Goal: Task Accomplishment & Management: Use online tool/utility

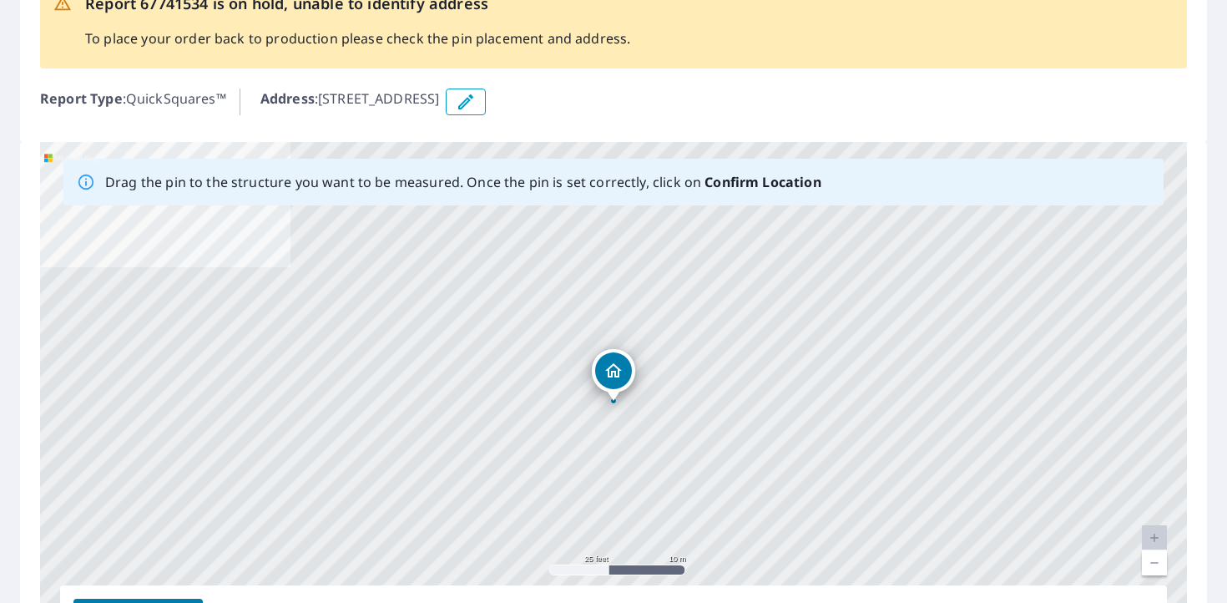
scroll to position [123, 0]
click at [418, 103] on p "Address : [STREET_ADDRESS]" at bounding box center [349, 101] width 179 height 27
click at [322, 97] on p "Address : [STREET_ADDRESS]" at bounding box center [349, 101] width 179 height 27
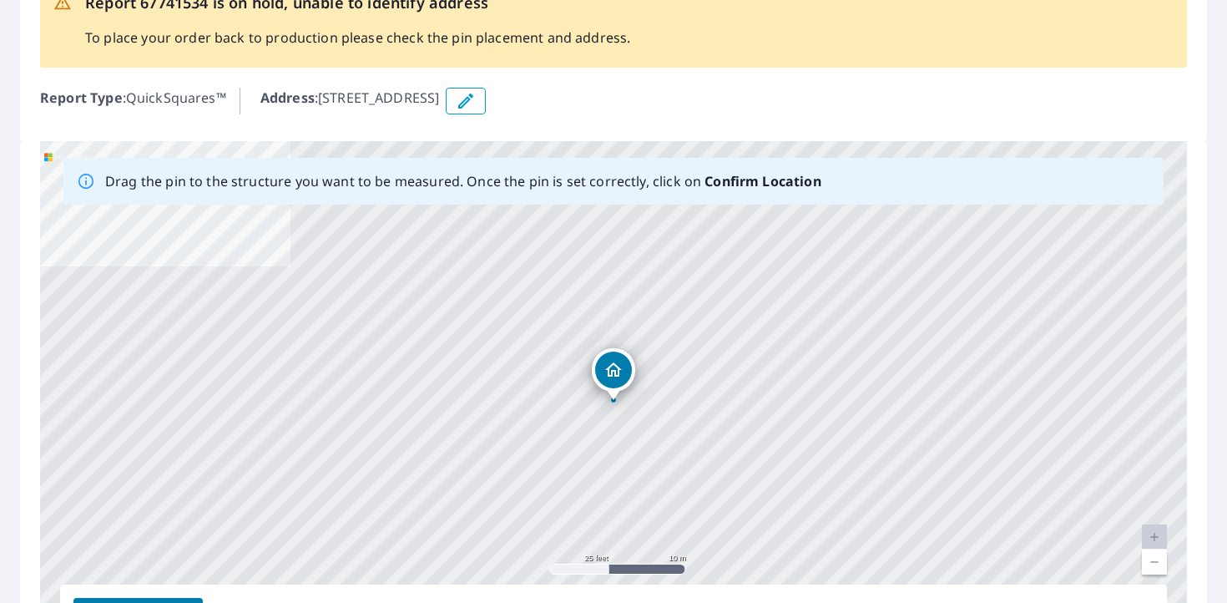
drag, startPoint x: 322, startPoint y: 97, endPoint x: 563, endPoint y: 93, distance: 241.2
click at [563, 93] on div "Address : [STREET_ADDRESS]" at bounding box center [723, 101] width 926 height 27
copy p "[STREET_ADDRESS]"
click at [1149, 568] on link "Current Level 20, Zoom Out" at bounding box center [1154, 561] width 25 height 25
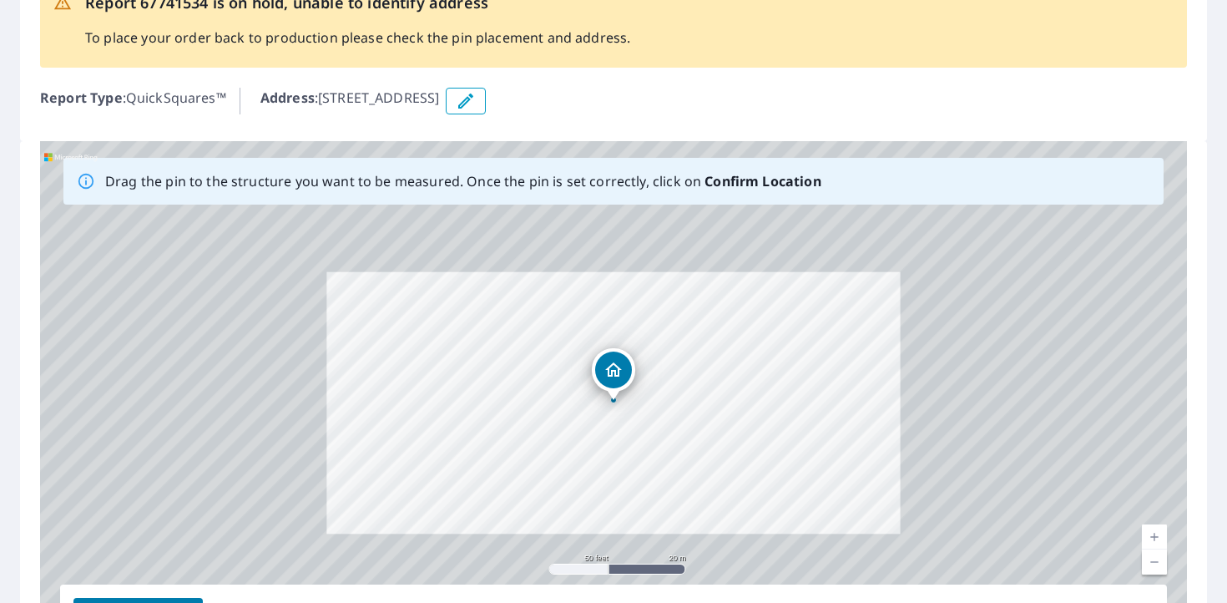
click at [1149, 568] on link "Current Level 19, Zoom Out" at bounding box center [1154, 561] width 25 height 25
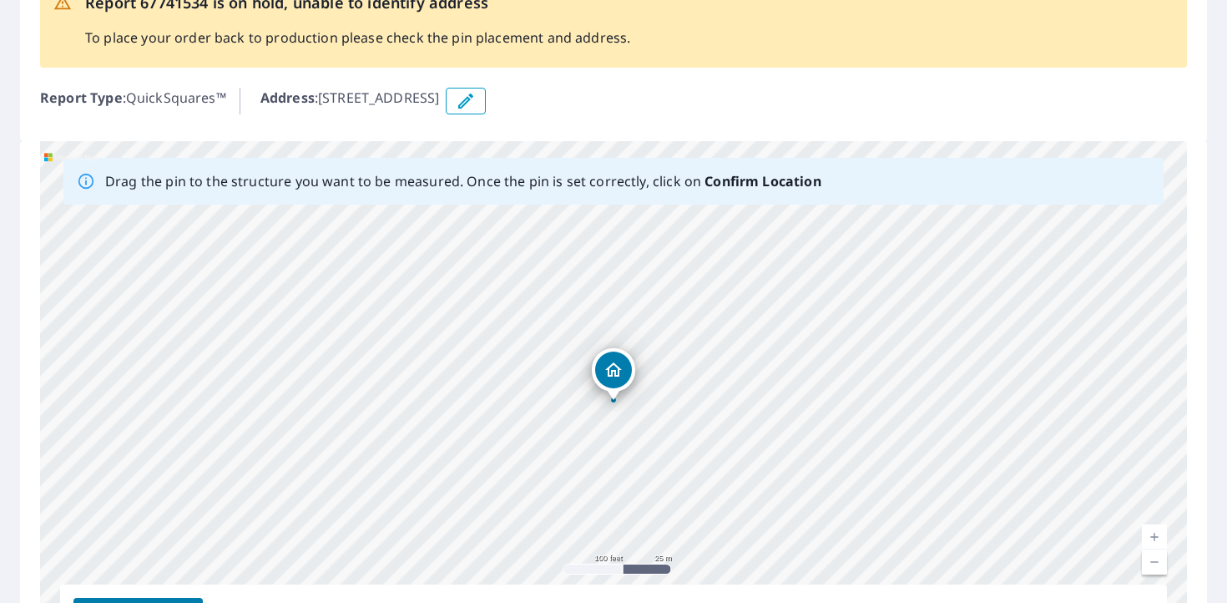
click at [1149, 568] on link "Current Level 18, Zoom Out" at bounding box center [1154, 561] width 25 height 25
click at [1148, 535] on link "Current Level 17, Zoom In" at bounding box center [1154, 536] width 25 height 25
click at [1148, 535] on link "Current Level 19, Zoom In" at bounding box center [1154, 536] width 25 height 25
drag, startPoint x: 615, startPoint y: 397, endPoint x: 609, endPoint y: 334, distance: 63.7
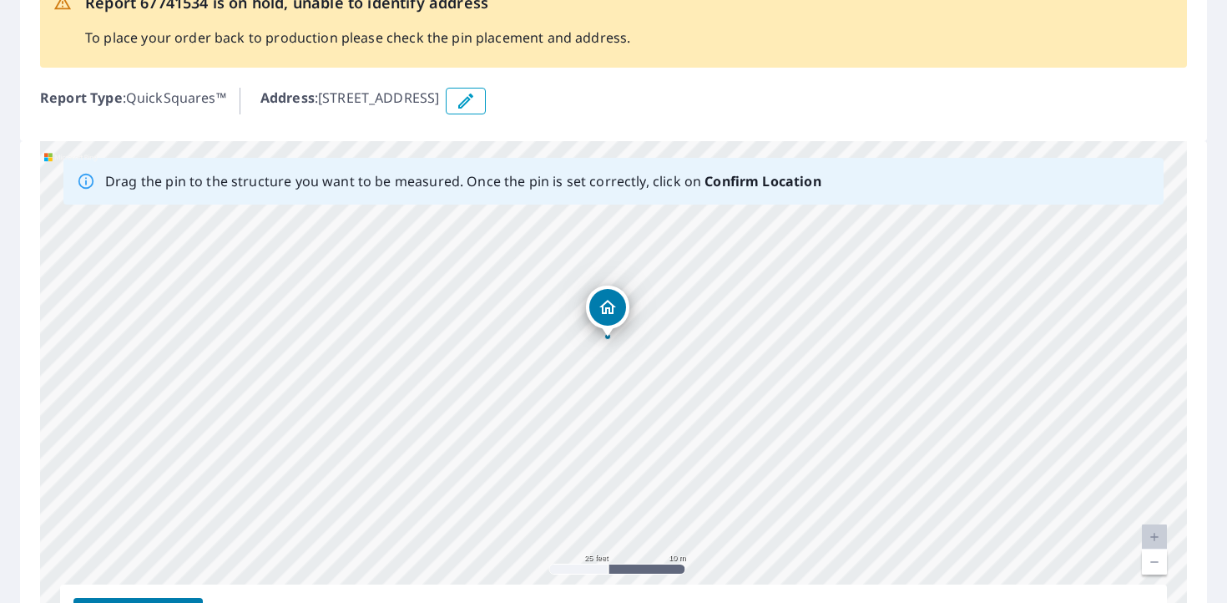
click at [609, 334] on div "[STREET_ADDRESS][PERSON_NAME]" at bounding box center [613, 402] width 1147 height 523
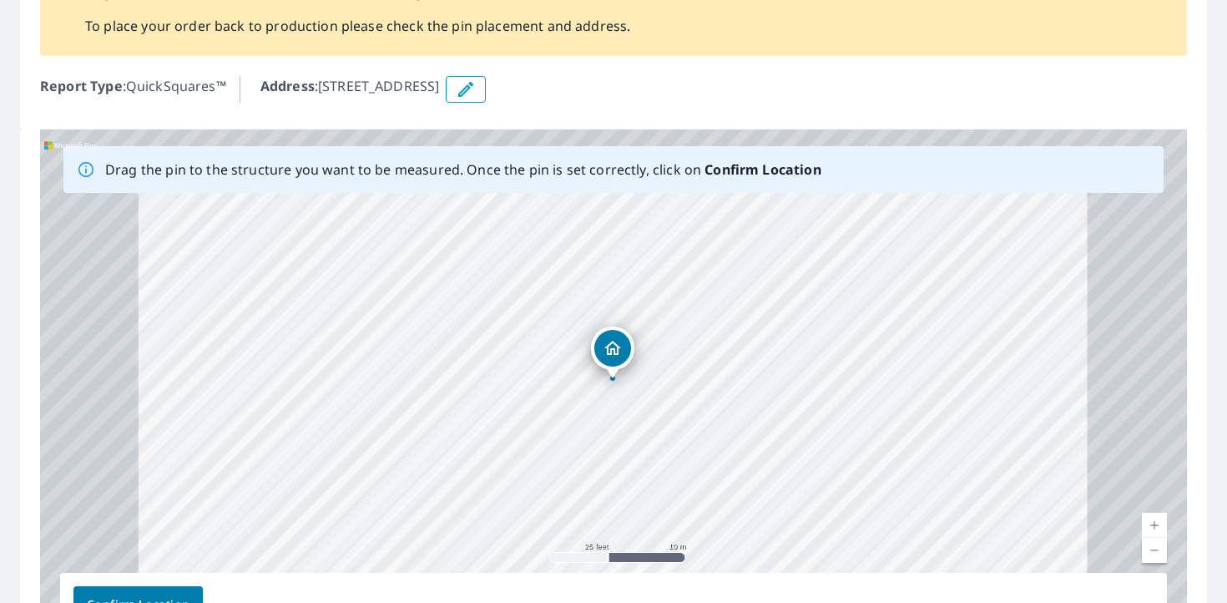
scroll to position [155, 0]
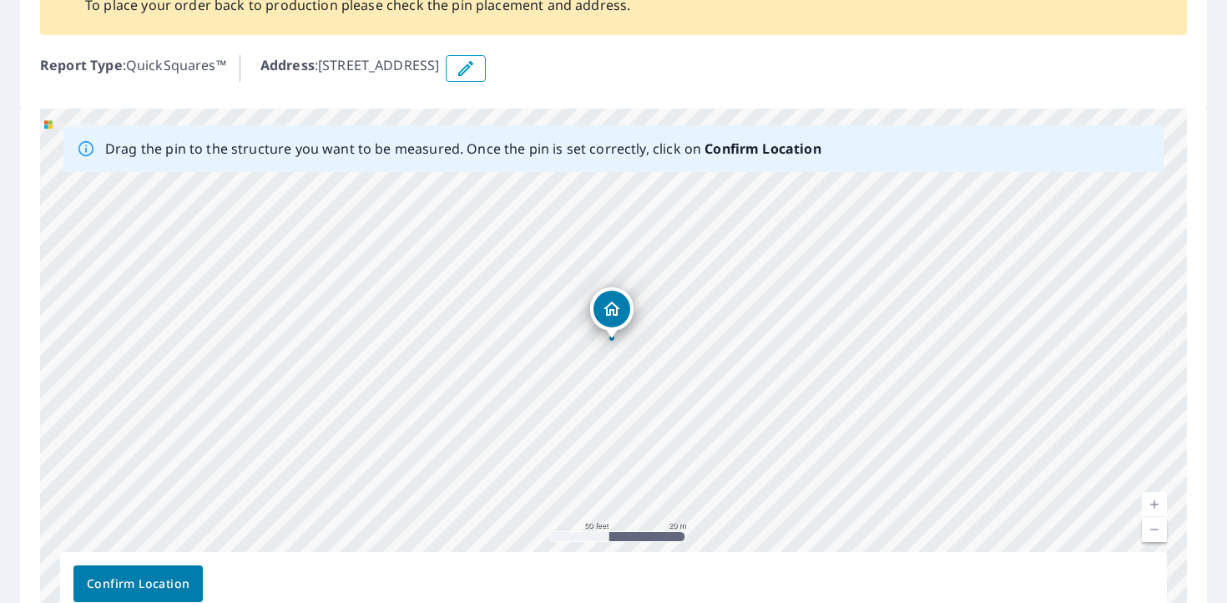
click at [123, 574] on span "Confirm Location" at bounding box center [138, 583] width 103 height 21
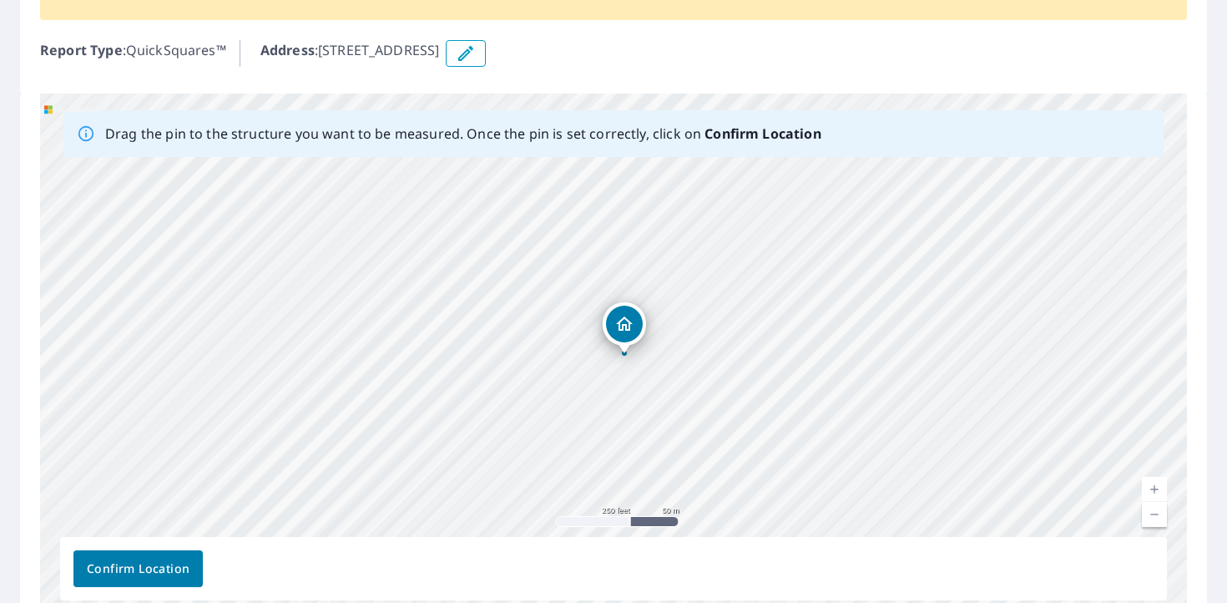
scroll to position [203, 0]
